Goal: Task Accomplishment & Management: Use online tool/utility

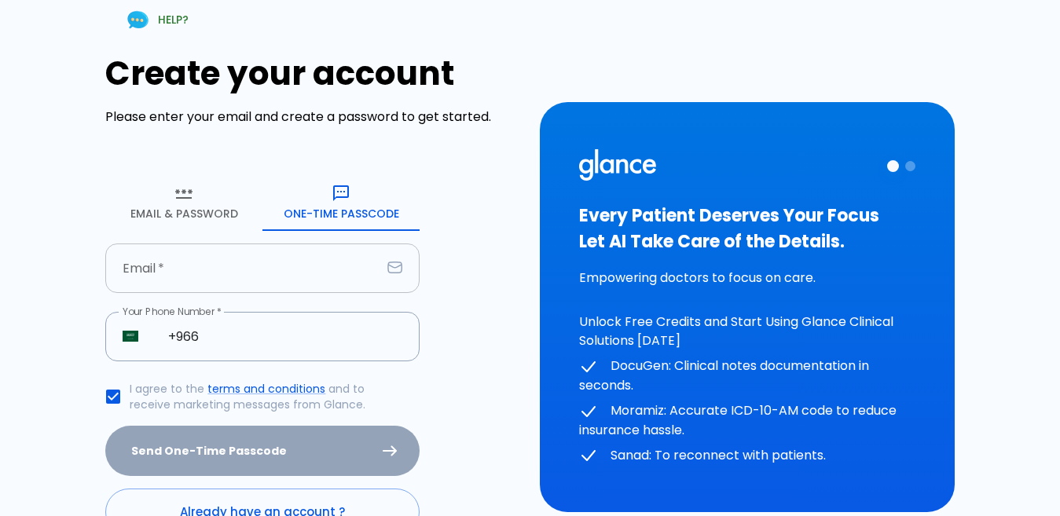
click at [262, 270] on input "text" at bounding box center [243, 269] width 276 height 50
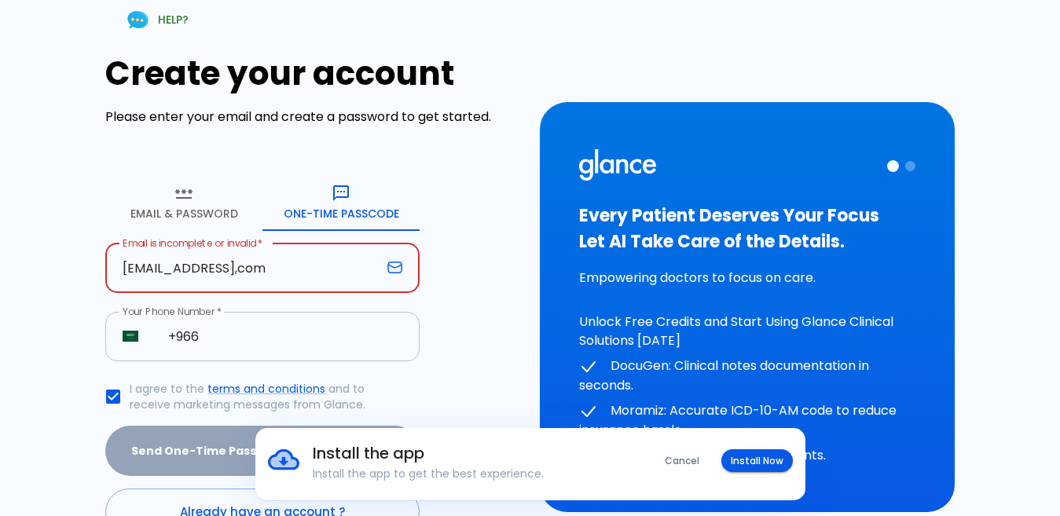
click at [226, 349] on input "+966" at bounding box center [285, 337] width 269 height 50
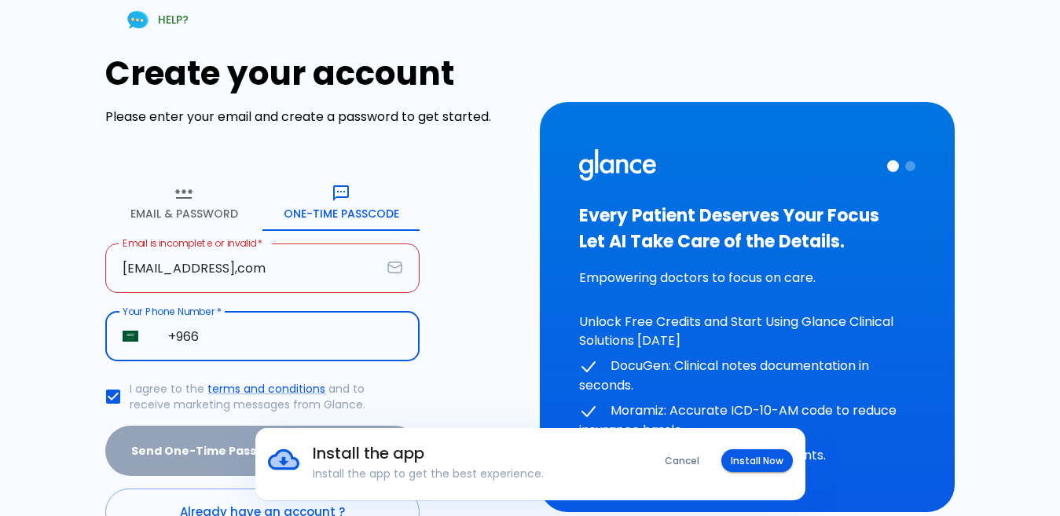
click at [280, 277] on input "[EMAIL_ADDRESS],com" at bounding box center [243, 269] width 276 height 50
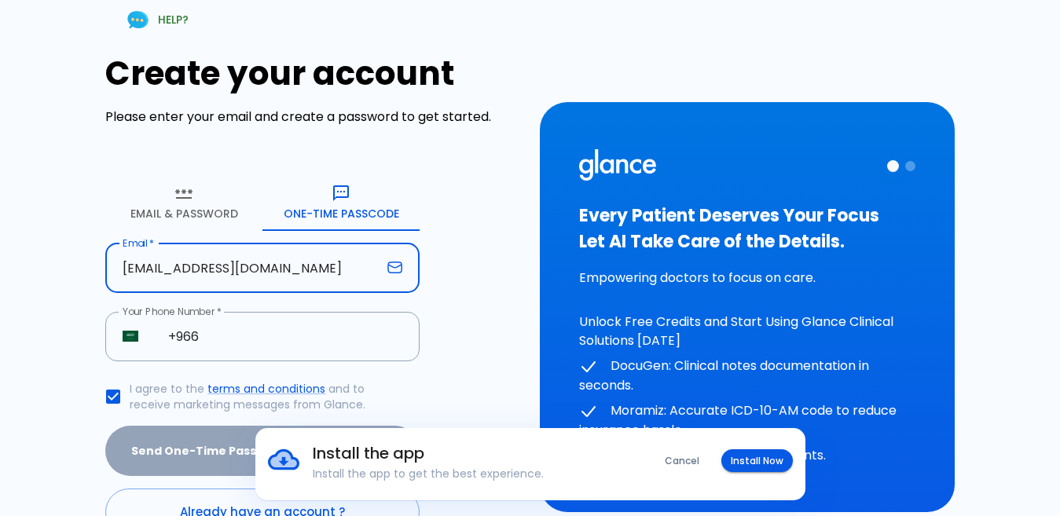
type input "[EMAIL_ADDRESS][DOMAIN_NAME]"
click at [285, 367] on div "Your Phone Number   * ​ SA +966 Your Phone Number *" at bounding box center [262, 346] width 314 height 68
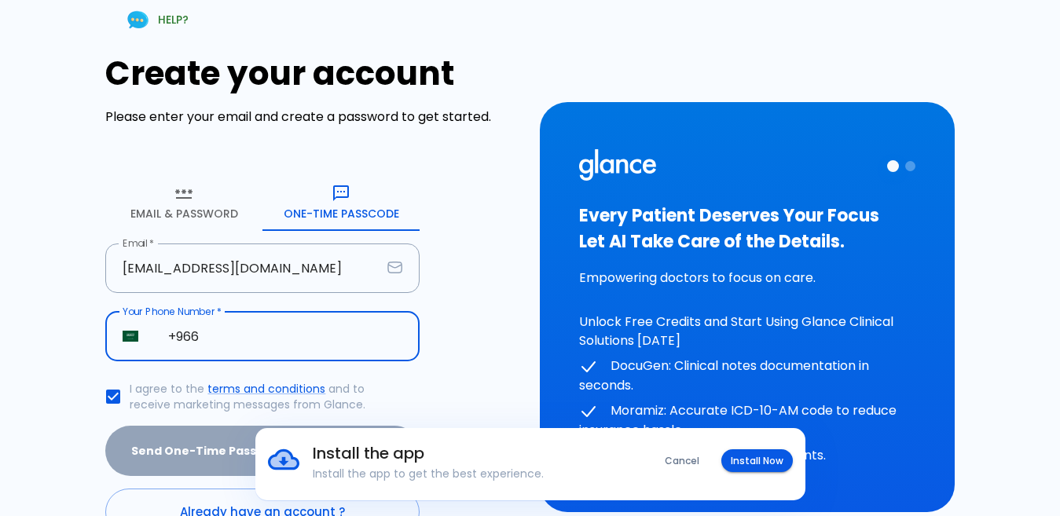
click at [269, 350] on input "+966" at bounding box center [285, 337] width 269 height 50
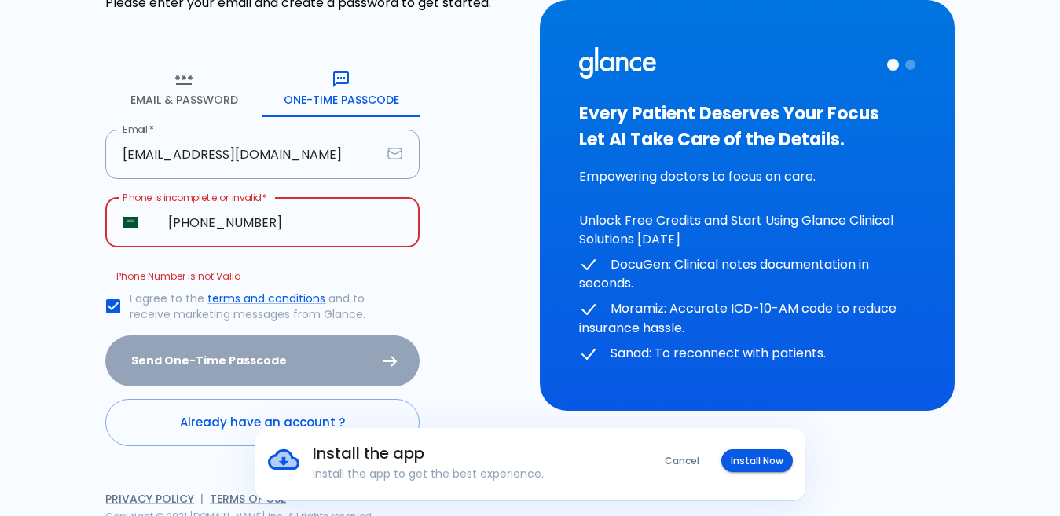
scroll to position [123, 0]
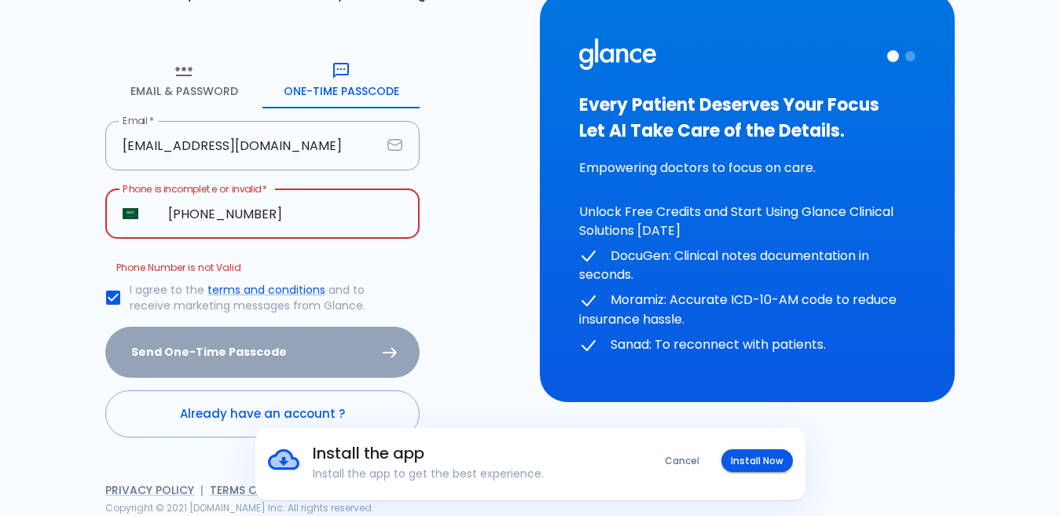
click at [212, 220] on input "[PHONE_NUMBER]" at bounding box center [285, 214] width 269 height 50
click at [326, 226] on input "[PHONE_NUMBER]" at bounding box center [285, 214] width 269 height 50
click at [323, 226] on input "[PHONE_NUMBER]" at bounding box center [285, 214] width 269 height 50
click at [204, 222] on input "[PHONE_NUMBER]" at bounding box center [285, 214] width 269 height 50
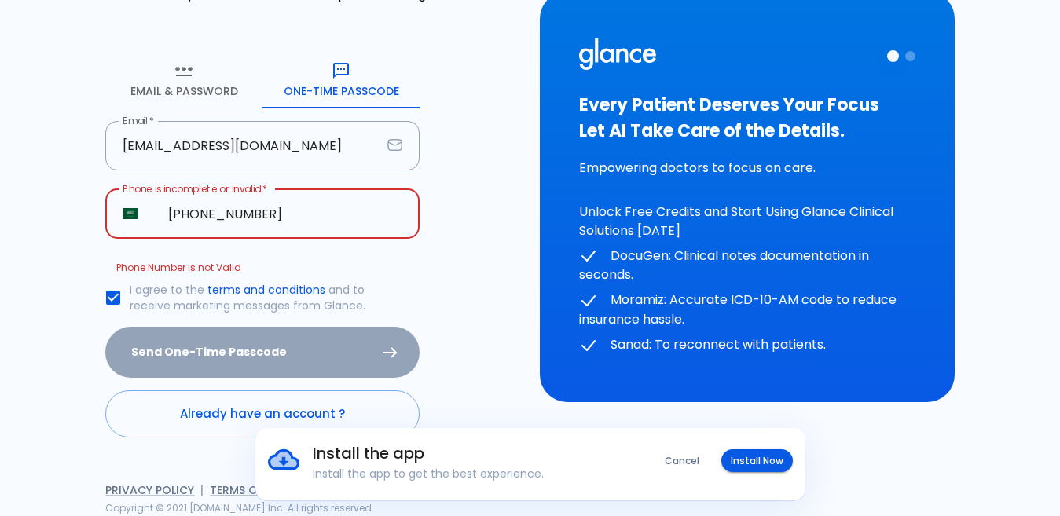
click at [285, 222] on input "[PHONE_NUMBER]" at bounding box center [285, 214] width 269 height 50
click at [201, 214] on input "[PHONE_NUMBER]" at bounding box center [285, 214] width 269 height 50
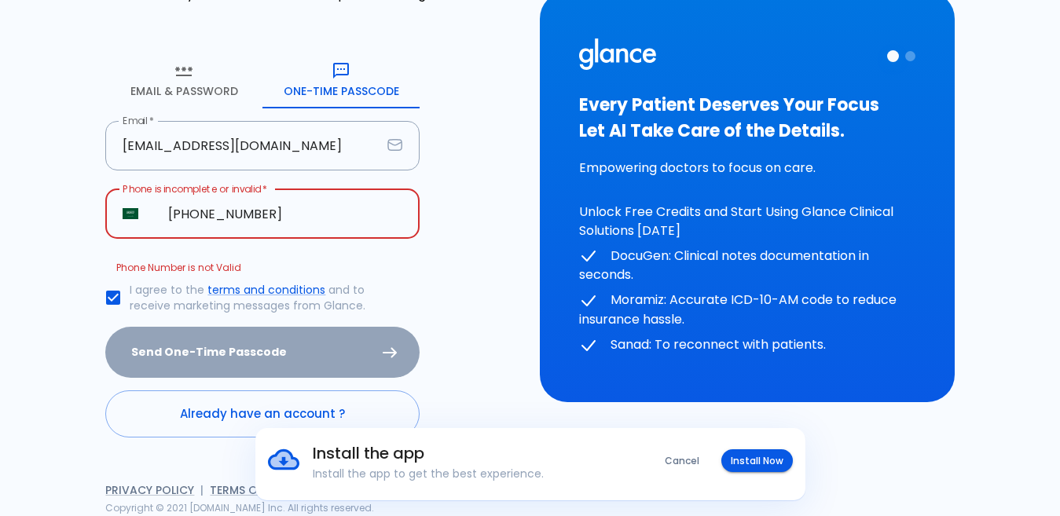
click at [201, 214] on input "[PHONE_NUMBER]" at bounding box center [285, 214] width 269 height 50
click at [299, 216] on input "[PHONE_NUMBER]" at bounding box center [285, 214] width 269 height 50
click at [0, 224] on div "HELP? Create your account Please enter your email and create a password to get …" at bounding box center [520, 188] width 1041 height 658
click at [367, 227] on input "[PHONE_NUMBER]" at bounding box center [285, 214] width 269 height 50
type input "+"
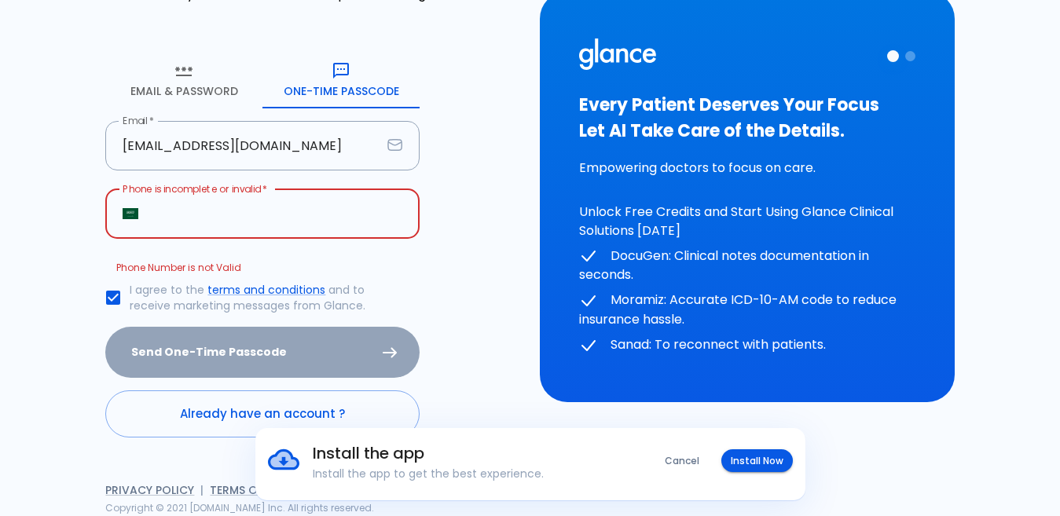
click at [123, 215] on img "Select country" at bounding box center [131, 213] width 16 height 11
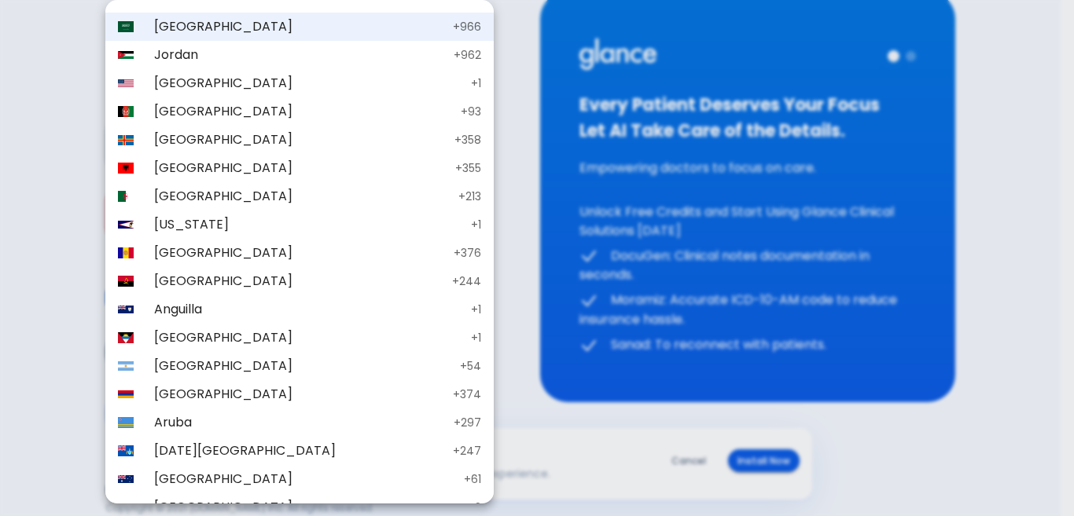
click at [131, 214] on li "AS [US_STATE] + 1" at bounding box center [299, 225] width 388 height 28
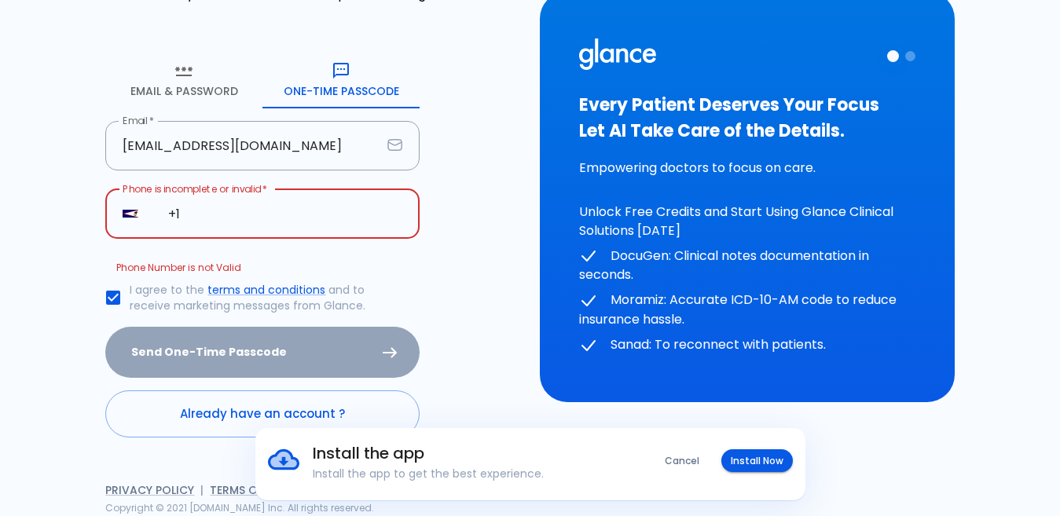
click at [125, 205] on button "AS" at bounding box center [130, 214] width 28 height 28
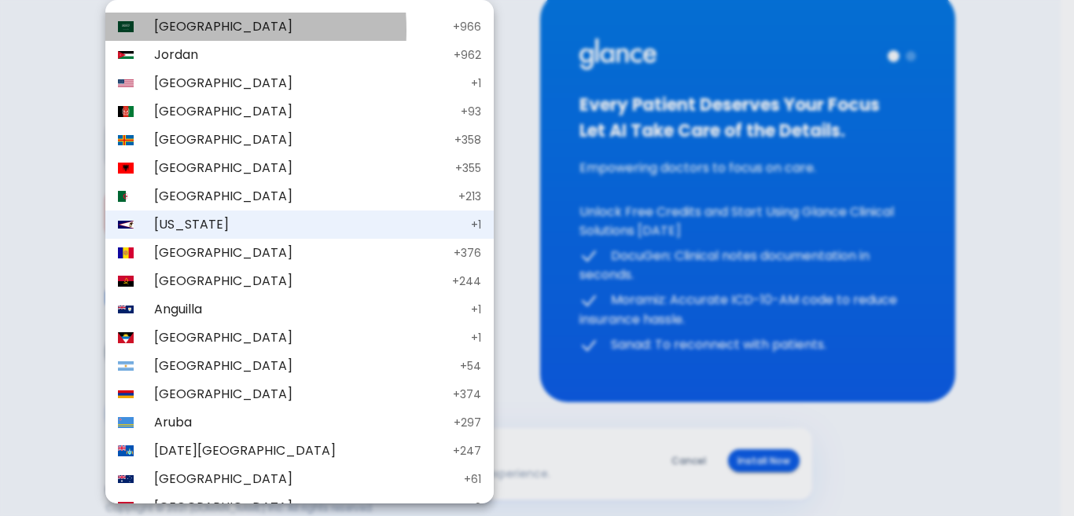
click at [154, 30] on span "[GEOGRAPHIC_DATA]" at bounding box center [299, 26] width 291 height 19
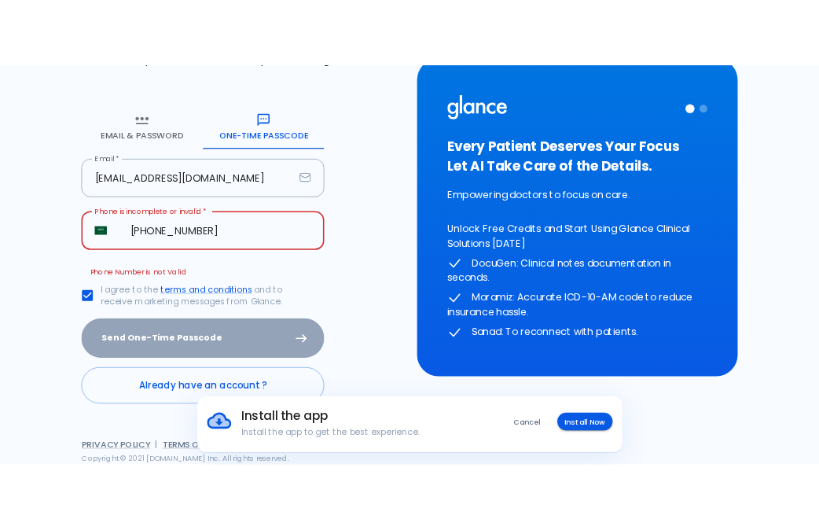
scroll to position [98, 0]
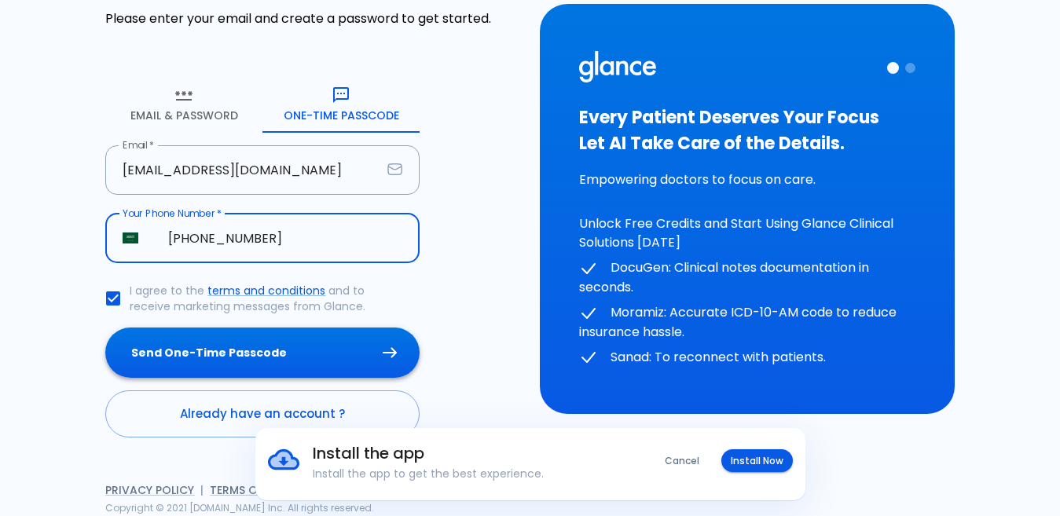
type input "[PHONE_NUMBER]"
click at [303, 343] on button "Send One-Time Passcode" at bounding box center [262, 353] width 314 height 51
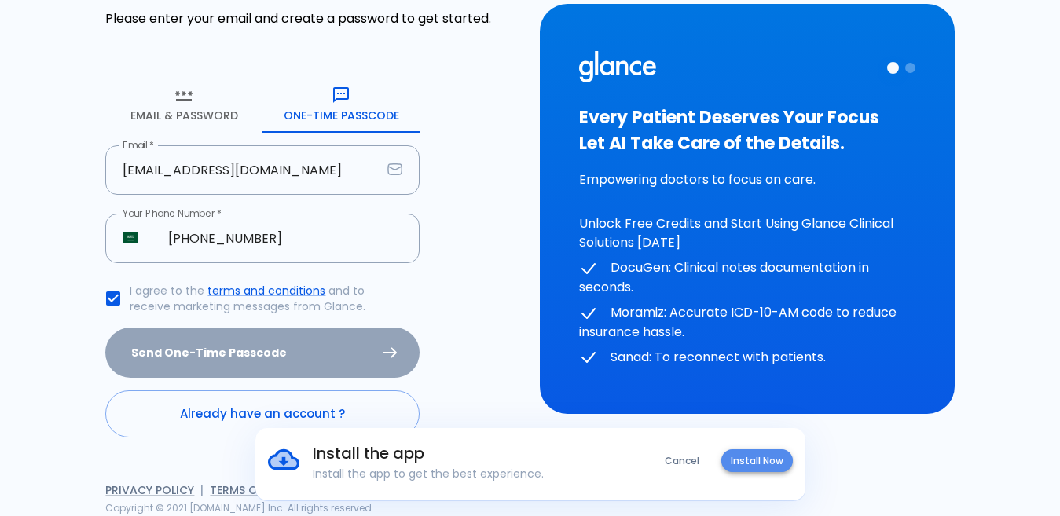
click at [758, 461] on button "Install Now" at bounding box center [758, 461] width 72 height 23
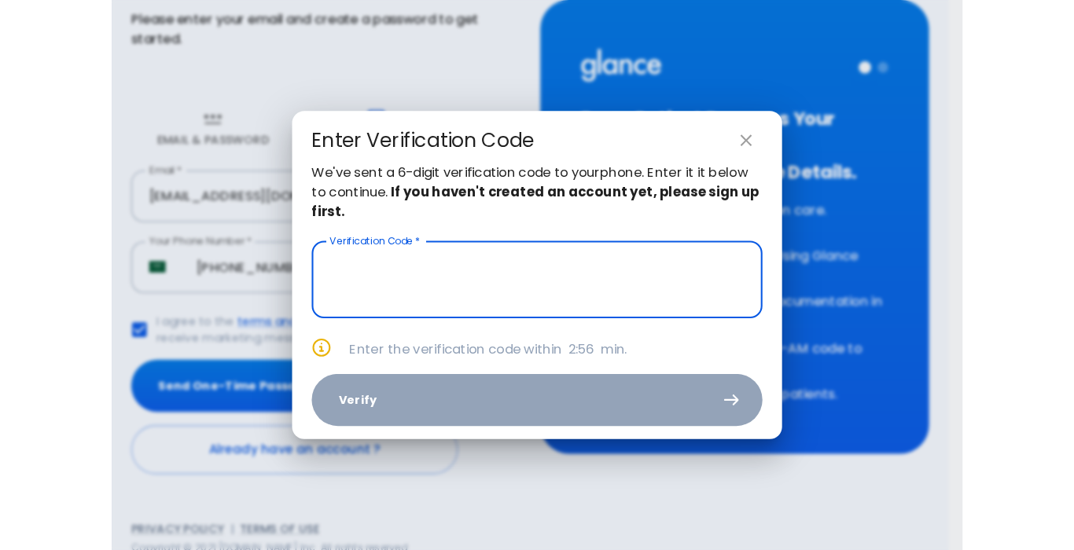
scroll to position [64, 0]
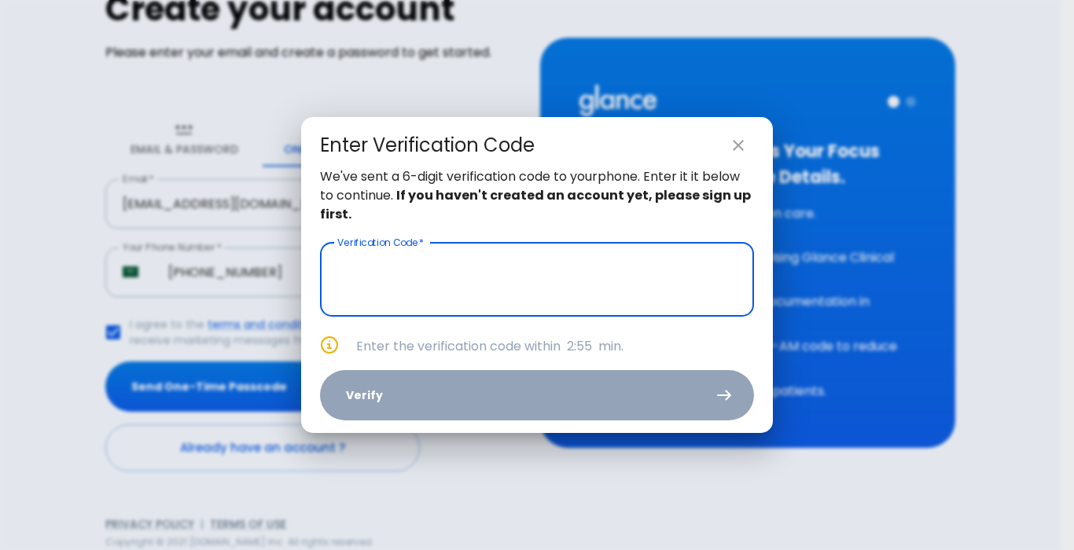
click at [579, 281] on input "text" at bounding box center [537, 280] width 434 height 74
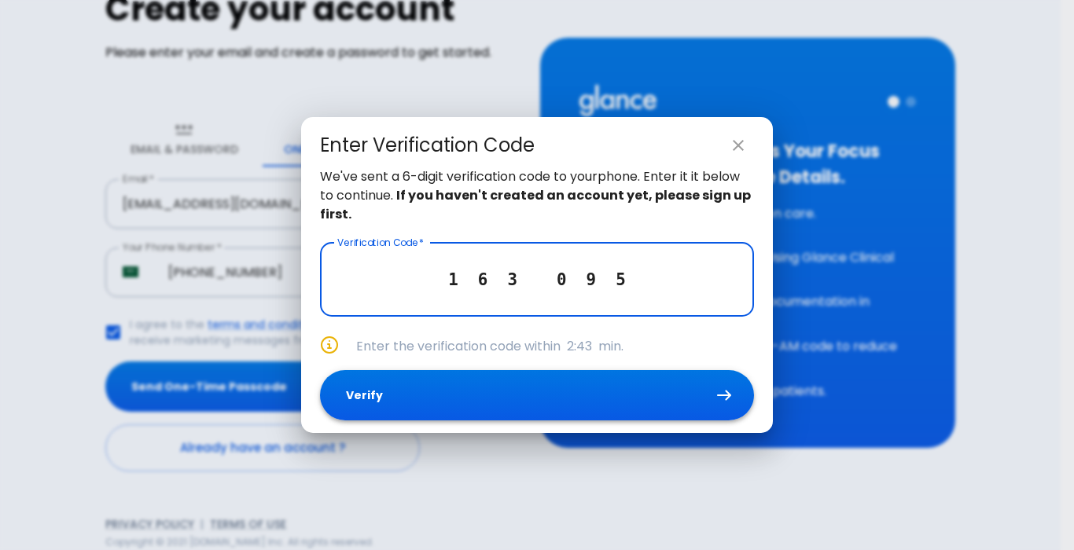
type input "1 6 3 0 9 5"
click at [539, 376] on button "Verify" at bounding box center [537, 395] width 434 height 51
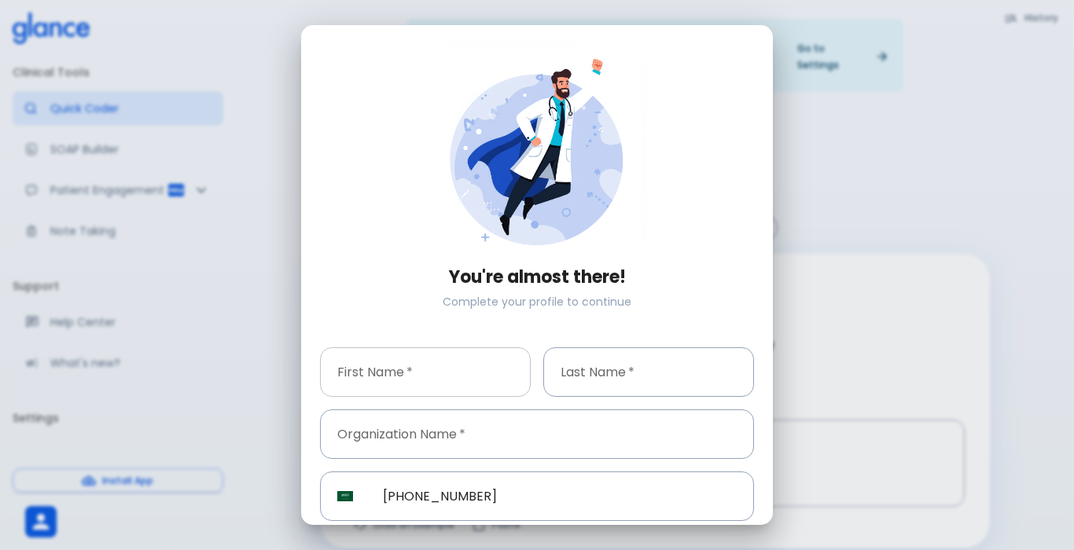
click at [444, 362] on input "text" at bounding box center [425, 372] width 211 height 50
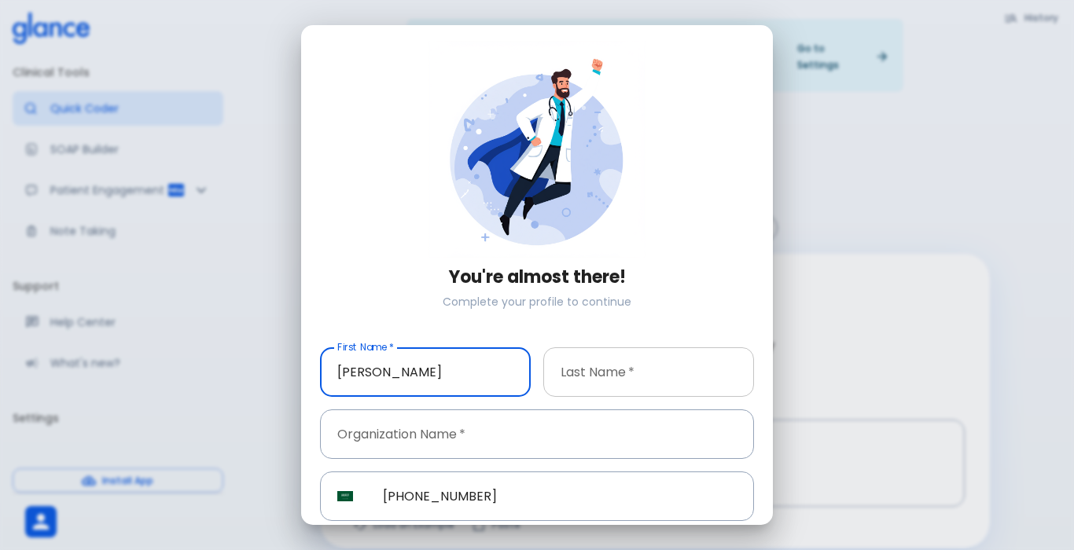
type input "[PERSON_NAME]"
click at [557, 383] on input "text" at bounding box center [648, 372] width 211 height 50
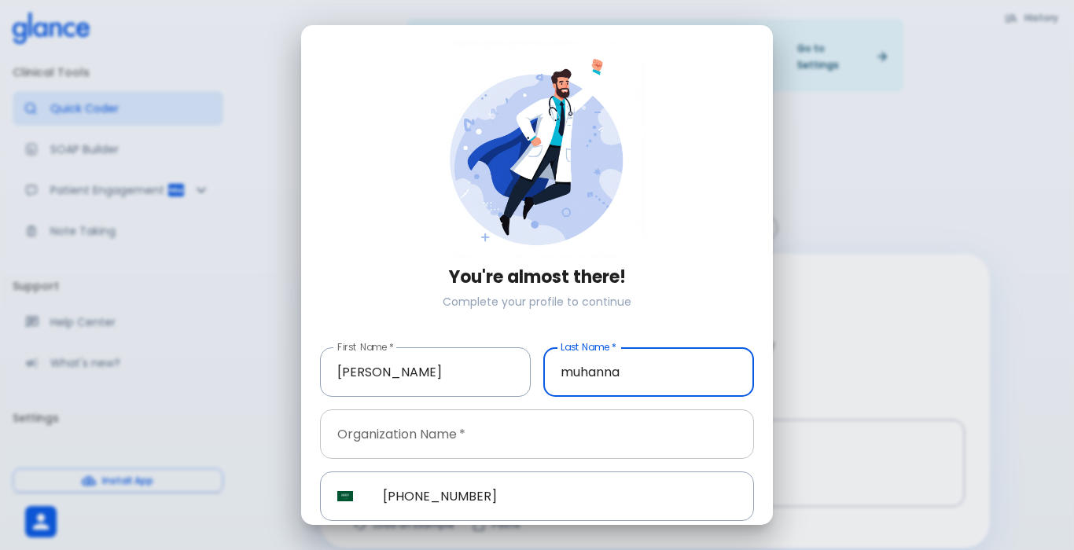
type input "muhanna"
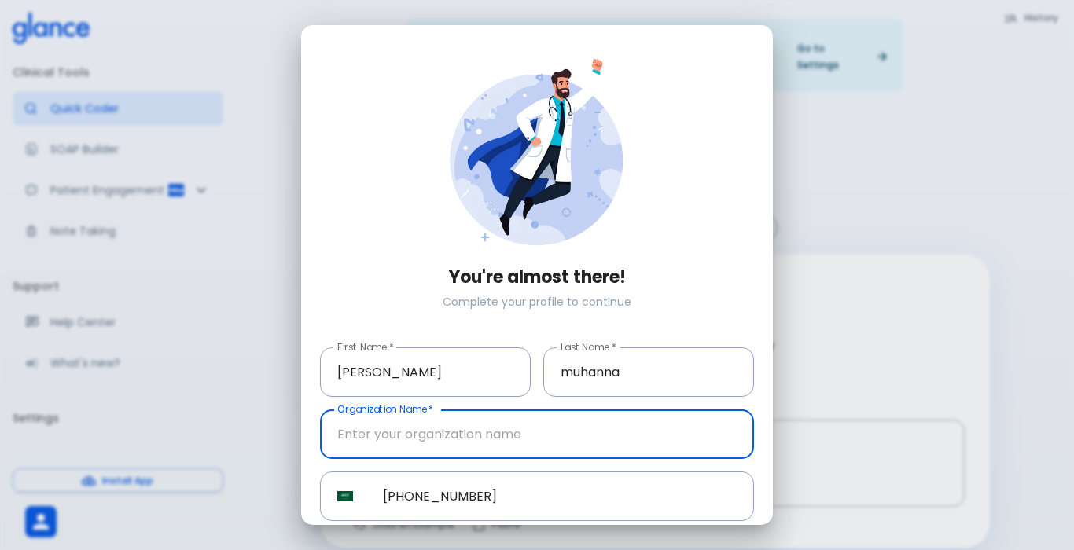
click at [542, 437] on input "text" at bounding box center [537, 434] width 434 height 50
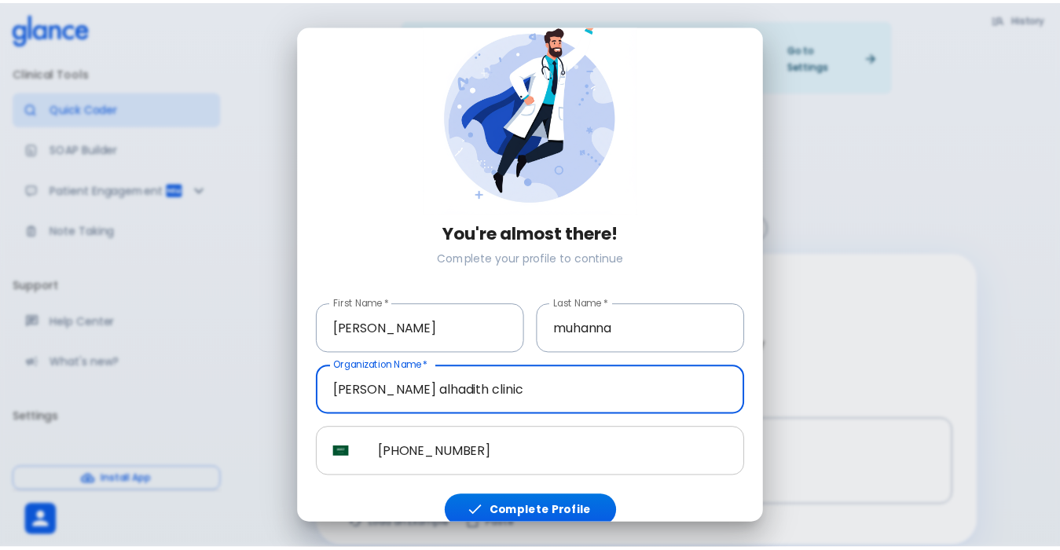
scroll to position [56, 0]
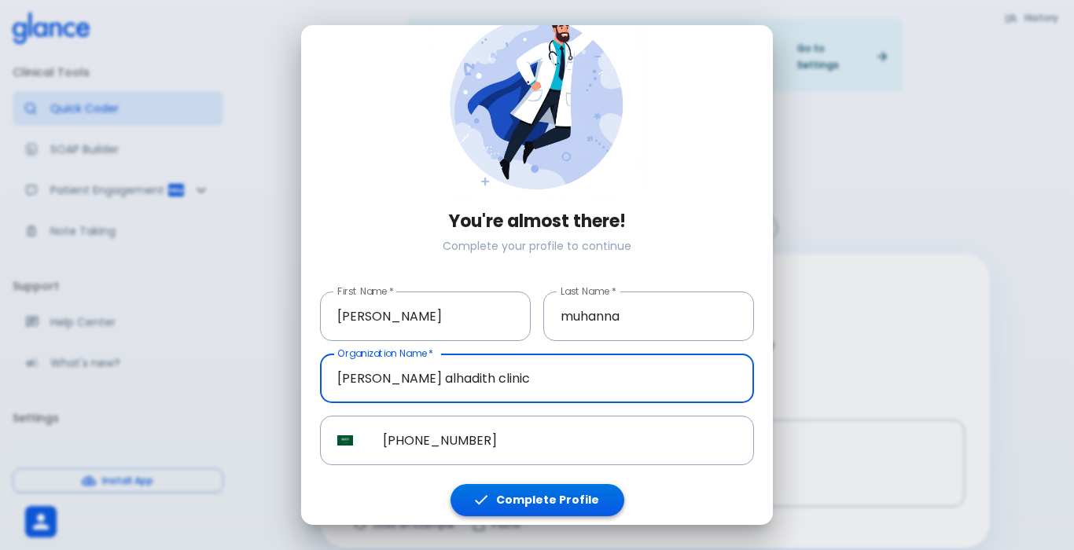
type input "[PERSON_NAME] alhadith clinic"
click at [583, 490] on button "Complete Profile" at bounding box center [537, 500] width 174 height 32
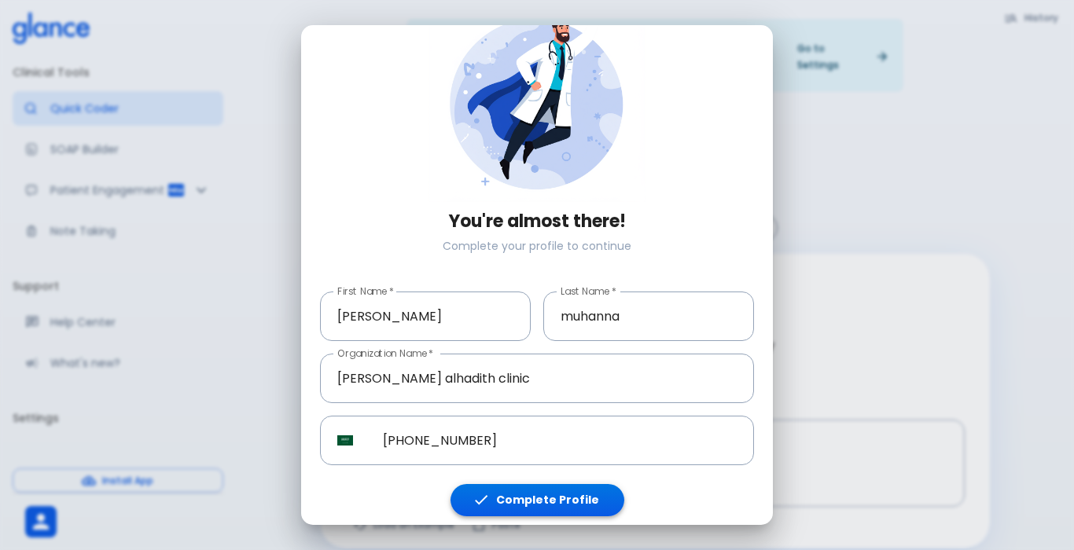
click at [583, 490] on button "Complete Profile" at bounding box center [537, 500] width 174 height 32
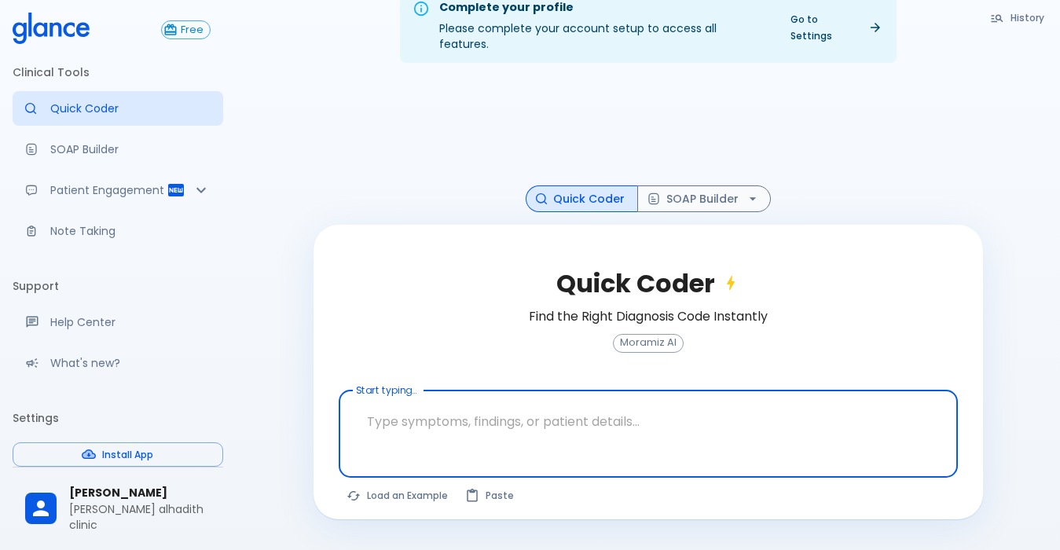
scroll to position [38, 0]
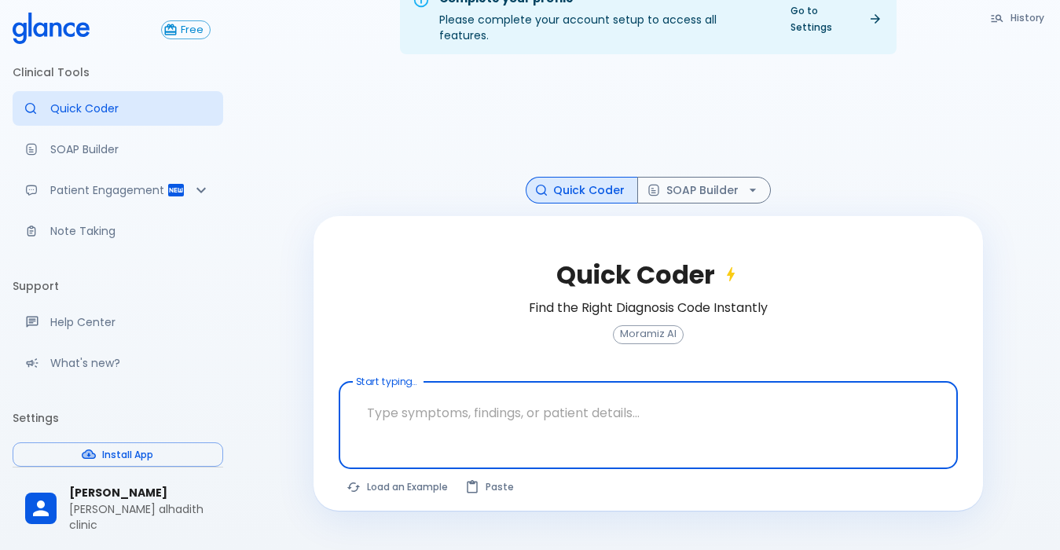
click at [520, 405] on textarea at bounding box center [648, 413] width 597 height 50
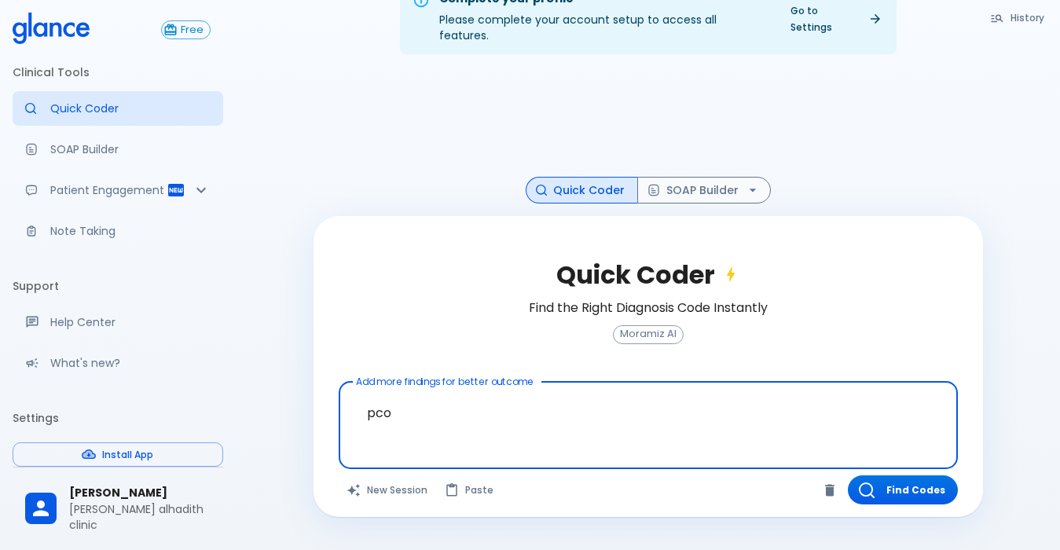
click at [411, 400] on textarea "pco" at bounding box center [648, 413] width 597 height 50
type textarea "p"
click at [395, 404] on textarea "fibroaid" at bounding box center [648, 413] width 597 height 50
click at [402, 404] on textarea "fibroaid" at bounding box center [648, 413] width 597 height 50
click at [394, 404] on textarea "fibroaid" at bounding box center [648, 413] width 597 height 50
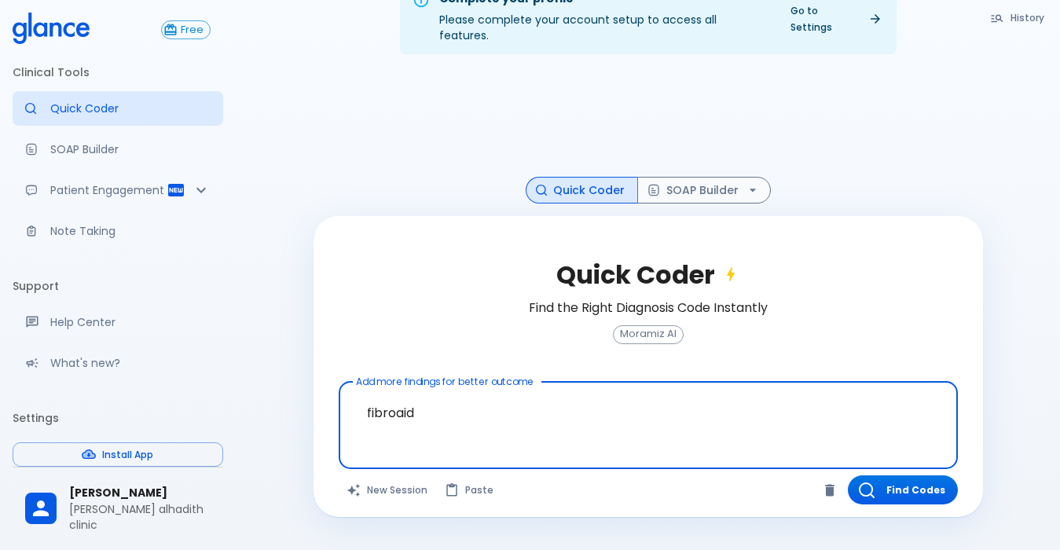
click at [394, 404] on textarea "fibroaid" at bounding box center [648, 413] width 597 height 50
click at [399, 404] on textarea "fibroaid" at bounding box center [648, 413] width 597 height 50
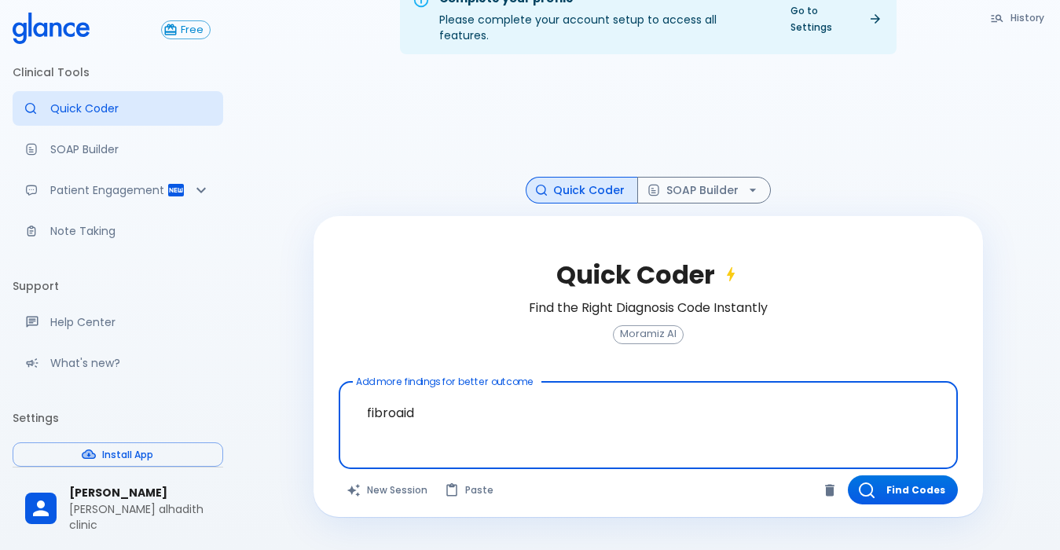
click at [399, 404] on textarea "fibroaid" at bounding box center [648, 413] width 597 height 50
click at [400, 404] on textarea "fibroaid" at bounding box center [648, 413] width 597 height 50
click at [401, 402] on textarea "fibroaid" at bounding box center [648, 413] width 597 height 50
click at [397, 402] on textarea "fibroaid" at bounding box center [648, 413] width 597 height 50
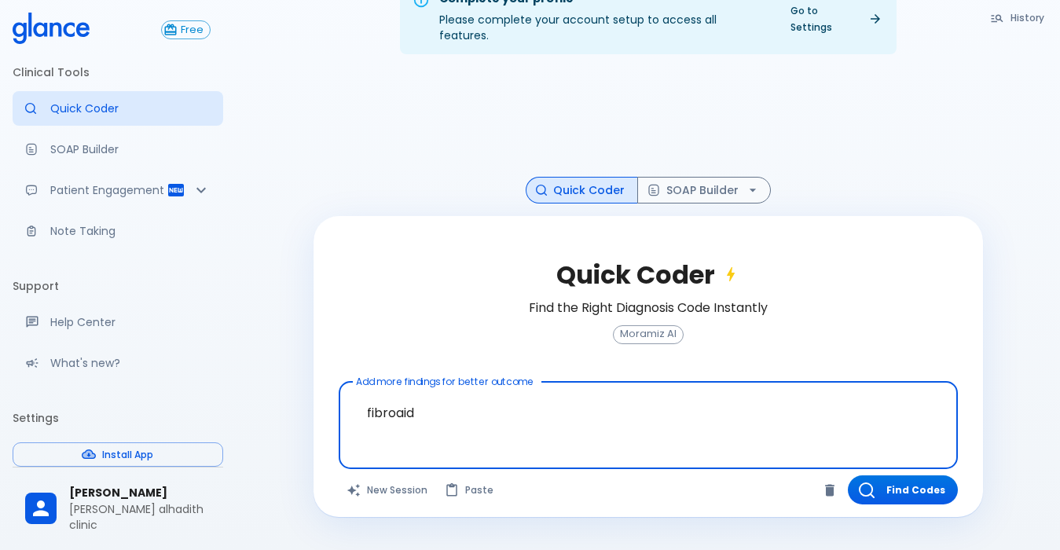
click at [399, 401] on textarea "fibroaid" at bounding box center [648, 413] width 597 height 50
click at [402, 400] on textarea "fibroaid" at bounding box center [648, 413] width 597 height 50
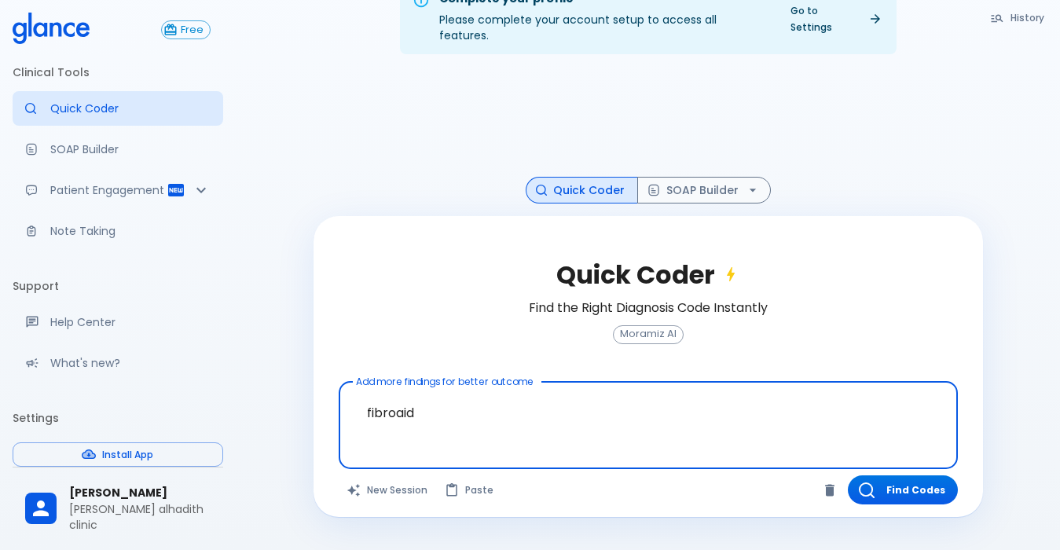
click at [402, 400] on textarea "fibroaid" at bounding box center [648, 413] width 597 height 50
click at [419, 401] on textarea "fibroaid" at bounding box center [648, 413] width 597 height 50
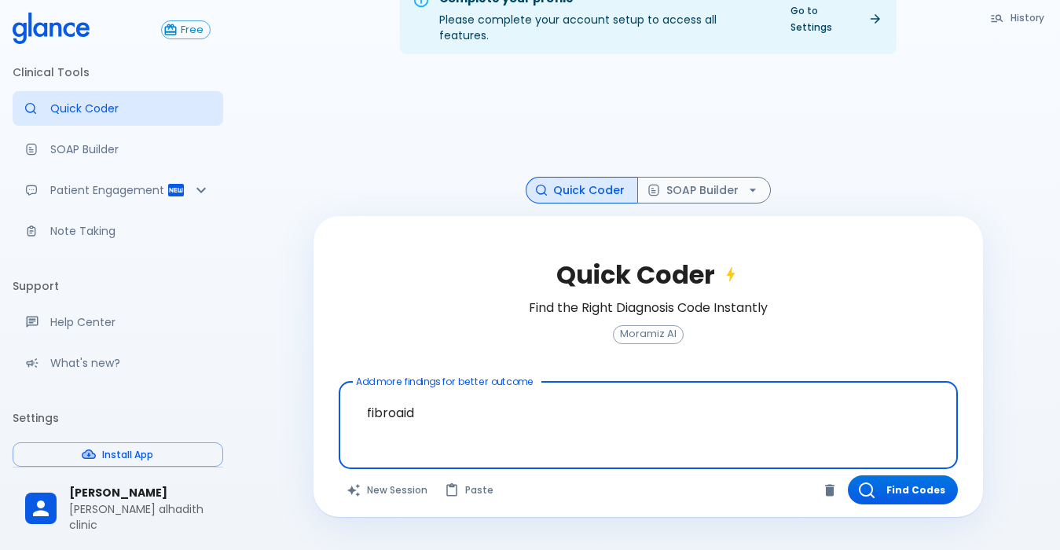
click at [419, 401] on textarea "fibroaid" at bounding box center [648, 413] width 597 height 50
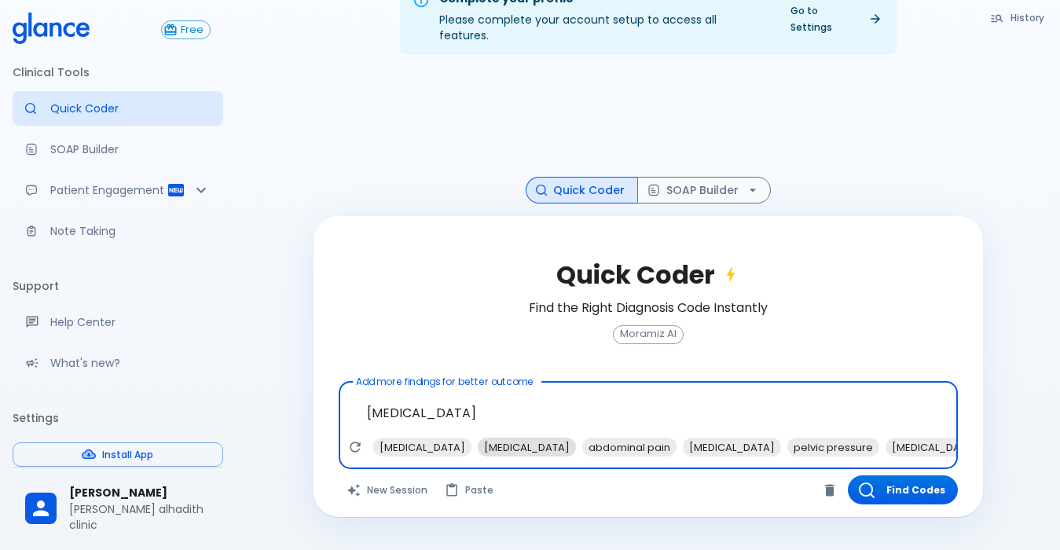
click at [480, 439] on span "[MEDICAL_DATA]" at bounding box center [527, 448] width 98 height 18
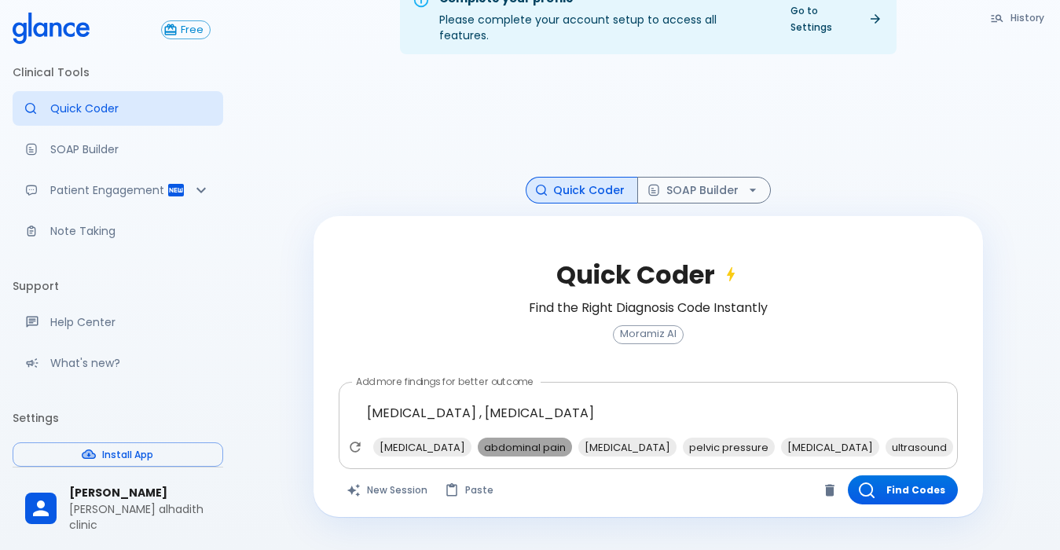
click at [520, 439] on span "abdominal pain" at bounding box center [525, 448] width 94 height 18
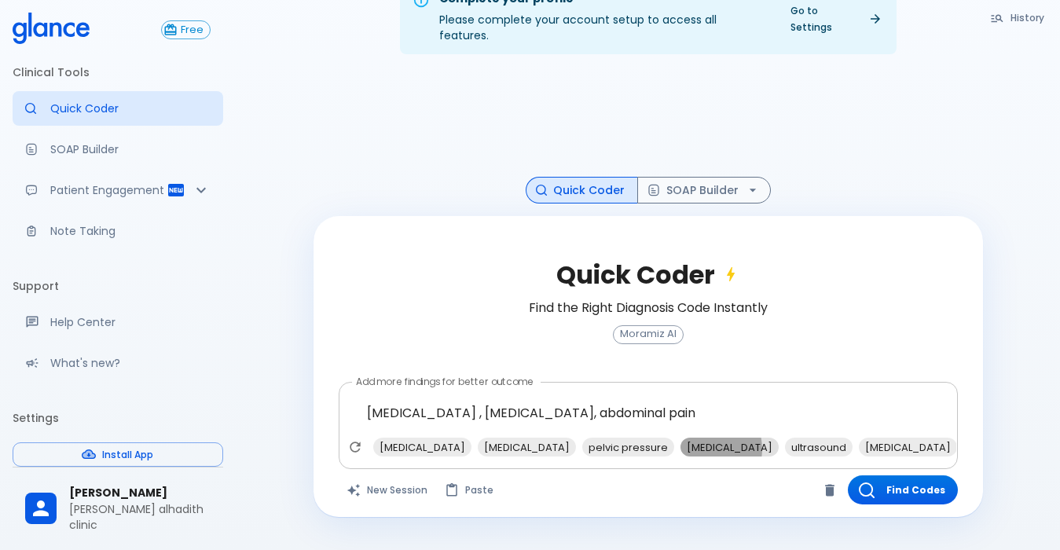
click at [740, 439] on span "[MEDICAL_DATA]" at bounding box center [730, 448] width 98 height 18
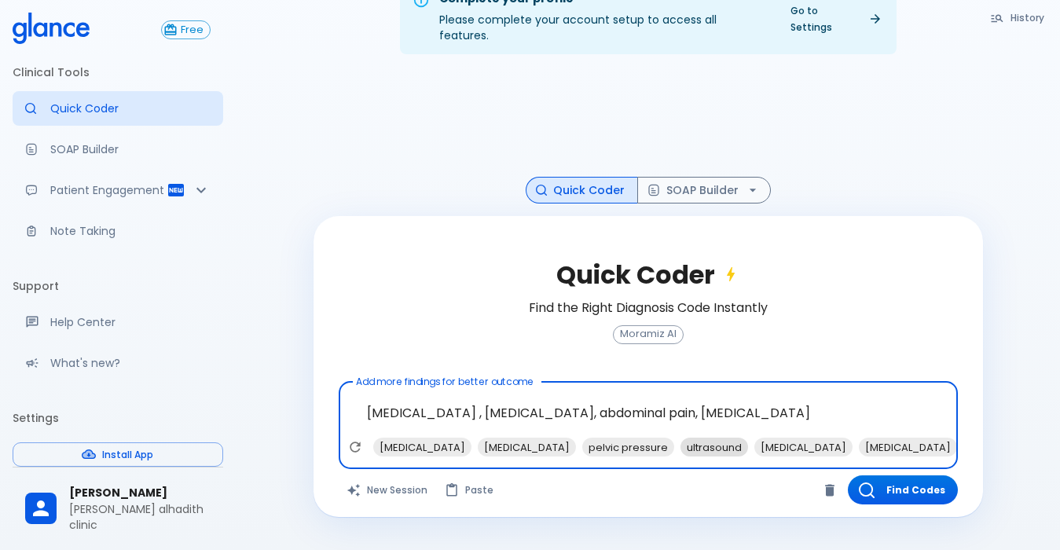
click at [748, 439] on span "ultrasound" at bounding box center [715, 448] width 68 height 18
click at [718, 439] on span "[MEDICAL_DATA]" at bounding box center [730, 448] width 98 height 18
type textarea "[MEDICAL_DATA] , [MEDICAL_DATA], abdominal pain, [MEDICAL_DATA], ultrasound, [M…"
click at [896, 480] on button "Find Codes" at bounding box center [903, 490] width 110 height 29
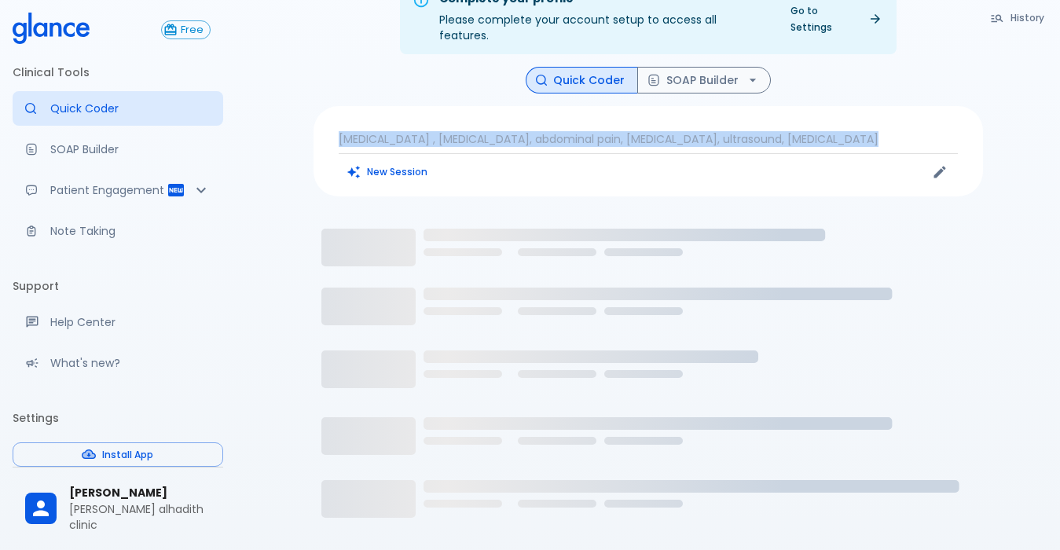
click at [895, 480] on icon "Loading..." at bounding box center [649, 405] width 670 height 393
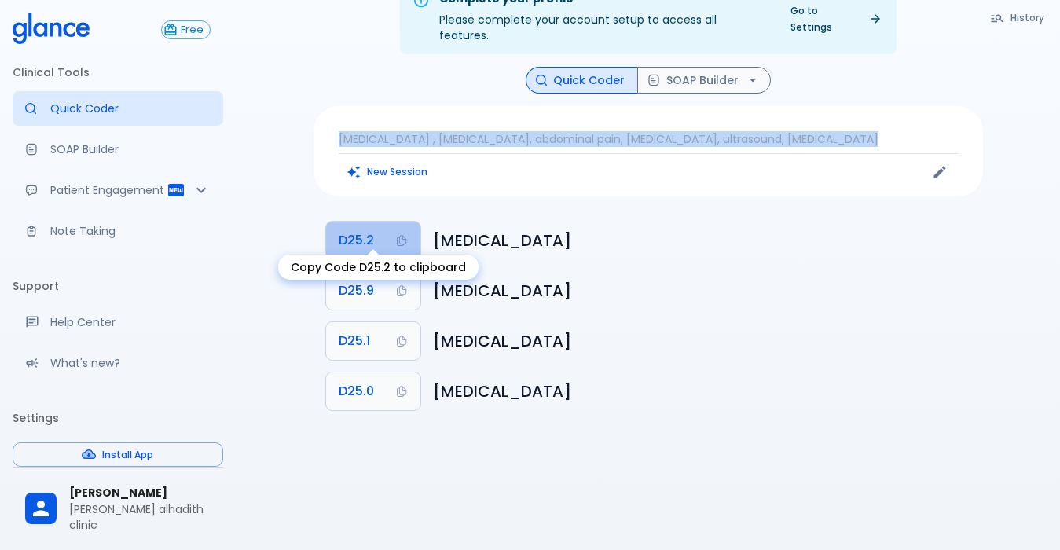
click at [385, 225] on button "D25.2" at bounding box center [373, 241] width 94 height 38
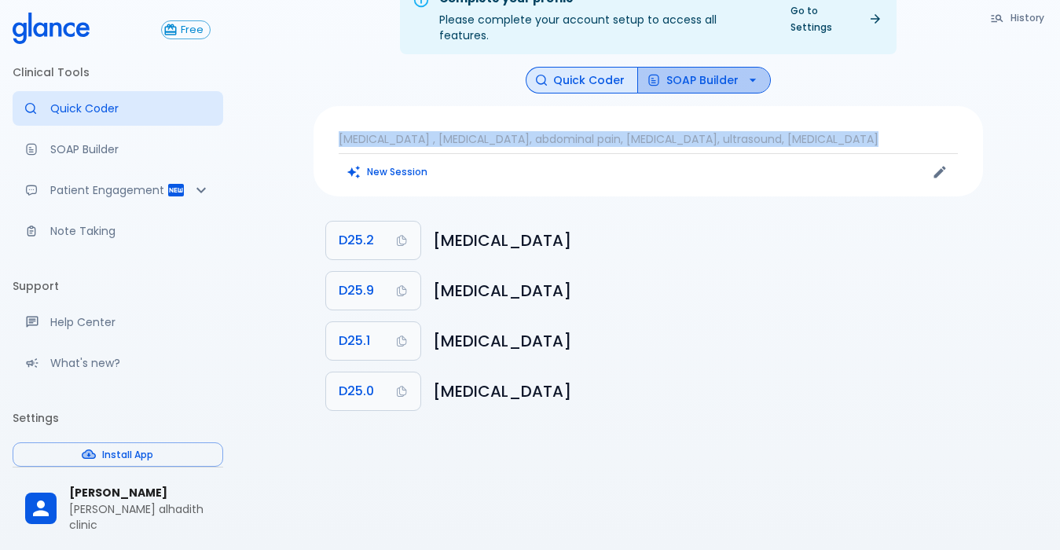
click at [699, 72] on button "SOAP Builder" at bounding box center [704, 81] width 134 height 28
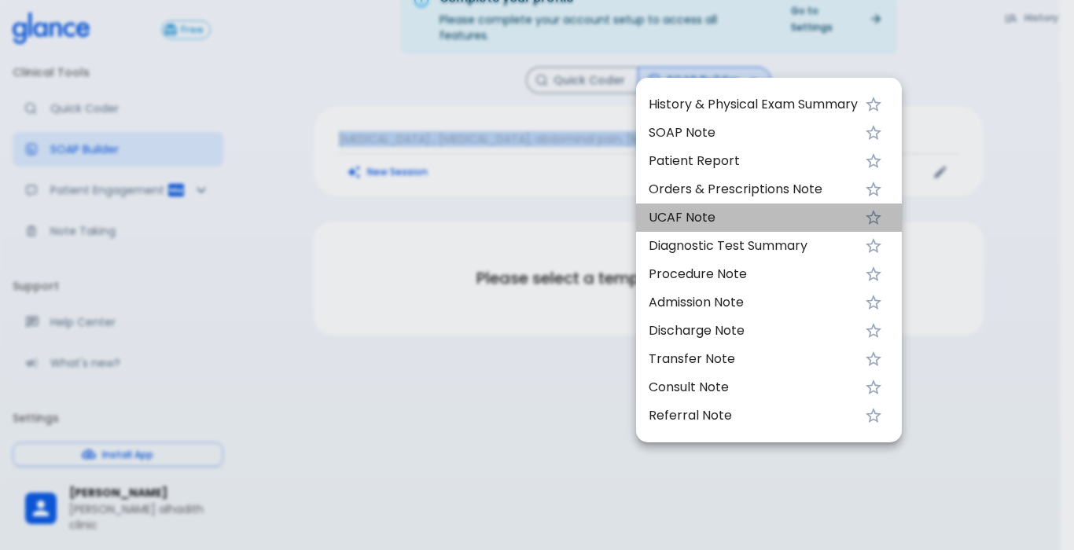
click at [713, 229] on li "UCAF Note" at bounding box center [769, 218] width 266 height 28
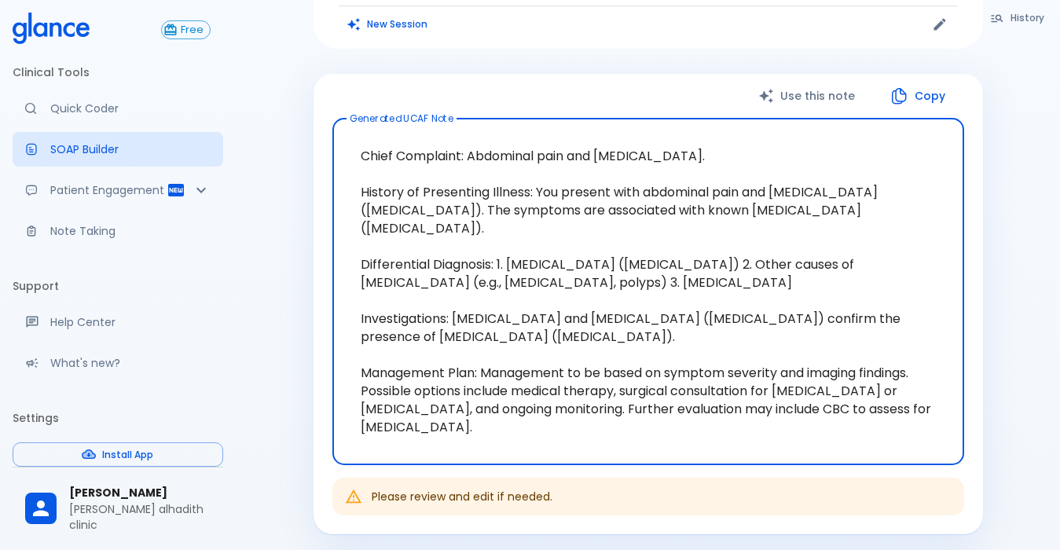
scroll to position [195, 0]
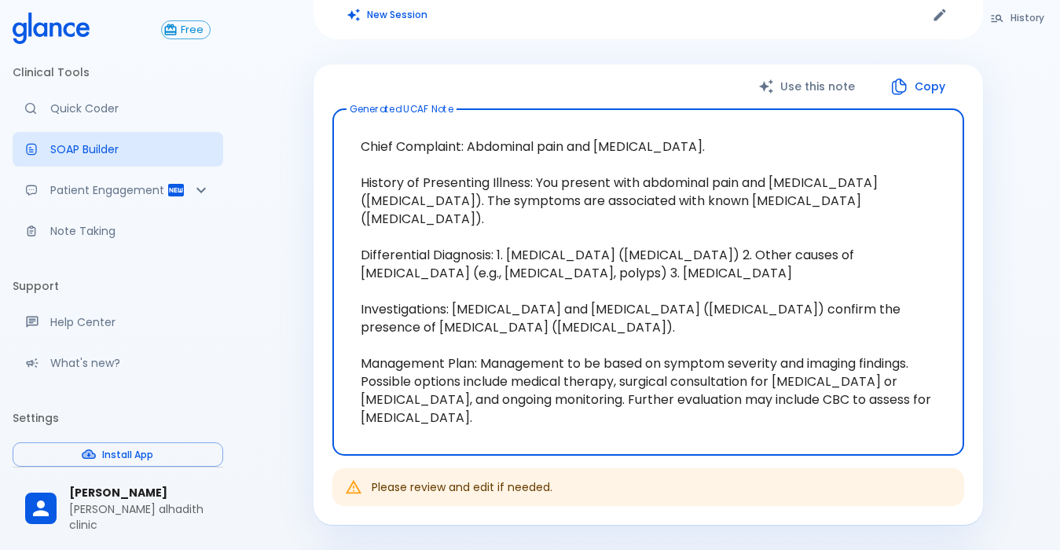
click at [923, 72] on button "Copy" at bounding box center [919, 87] width 90 height 32
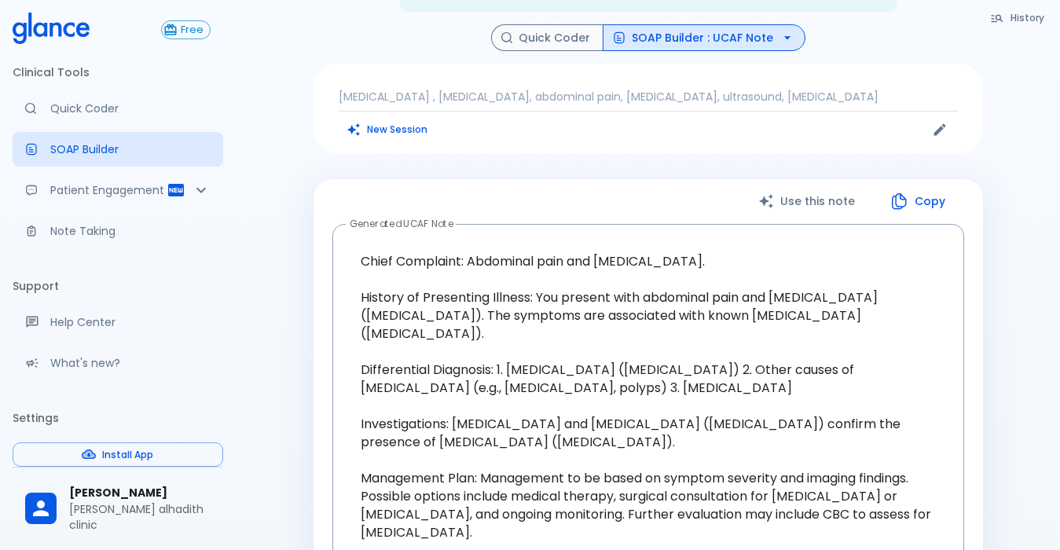
scroll to position [0, 0]
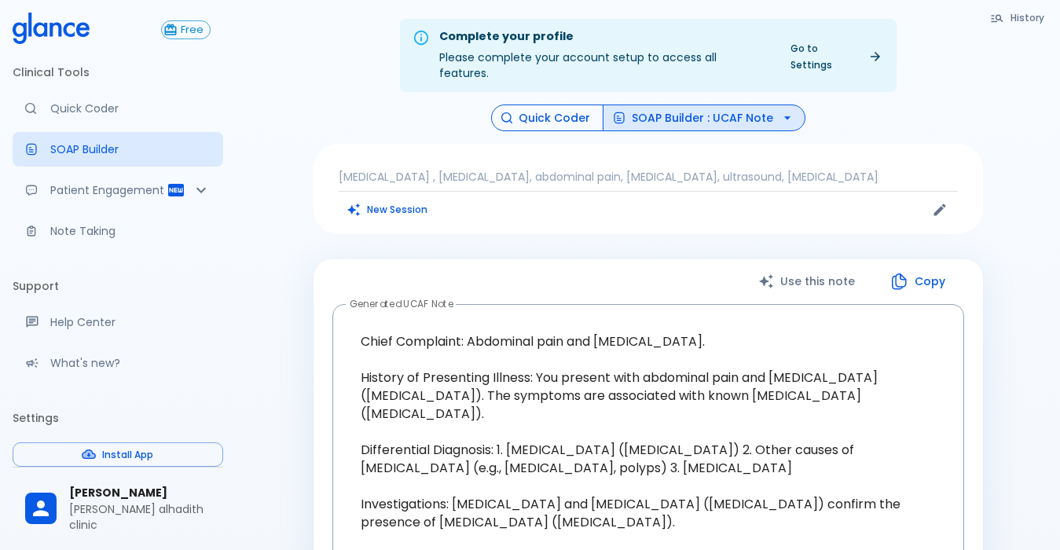
click at [516, 105] on button "Quick Coder" at bounding box center [547, 119] width 112 height 28
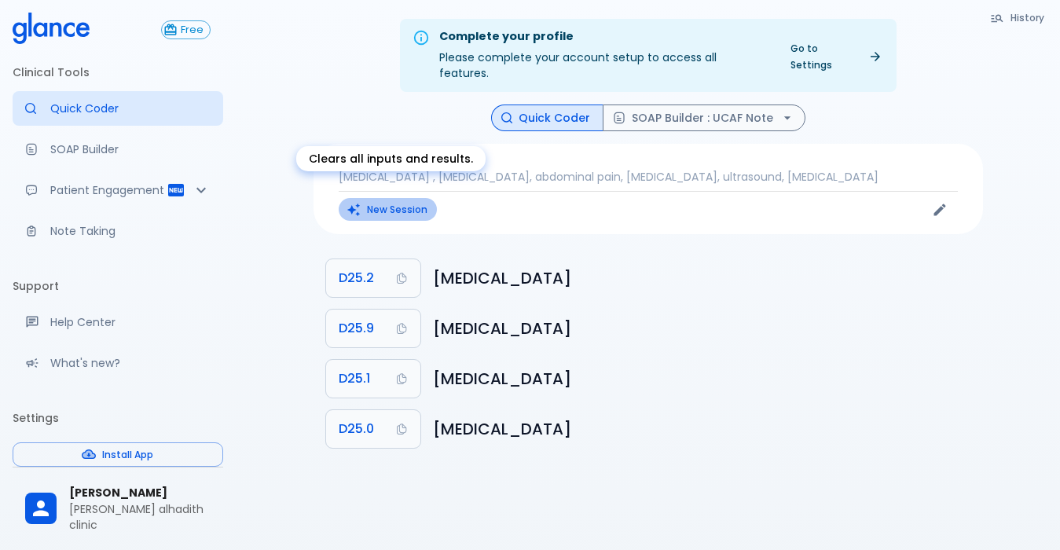
click at [395, 199] on button "New Session" at bounding box center [388, 209] width 98 height 23
